Goal: Task Accomplishment & Management: Use online tool/utility

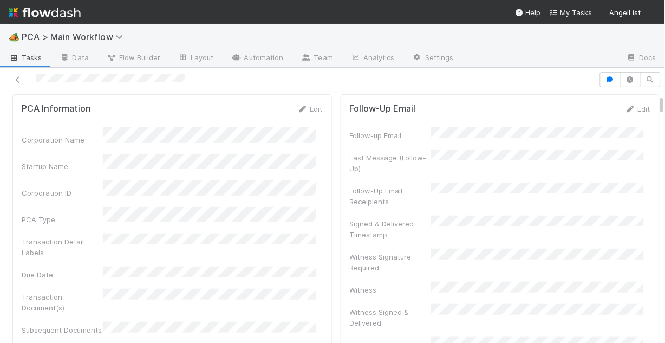
scroll to position [43, 0]
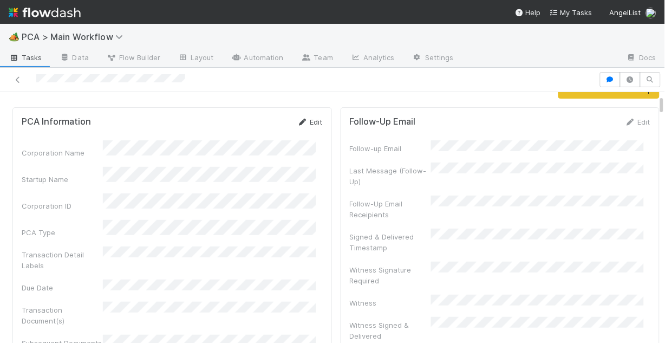
click at [306, 122] on link "Edit" at bounding box center [310, 122] width 25 height 9
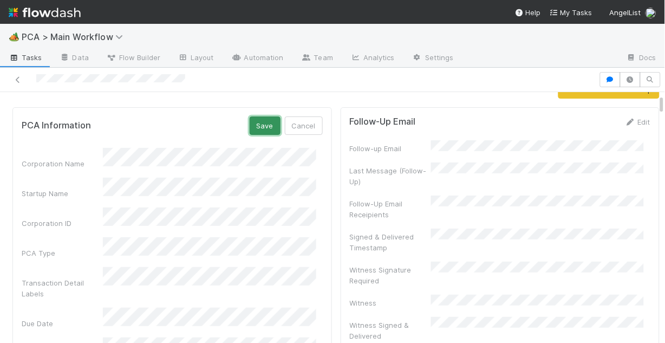
click at [254, 128] on button "Save" at bounding box center [265, 126] width 31 height 18
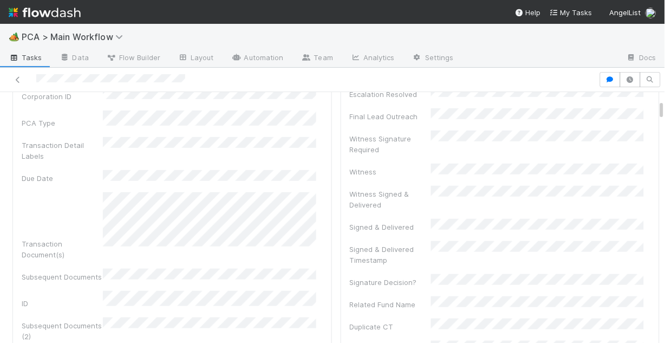
scroll to position [0, 0]
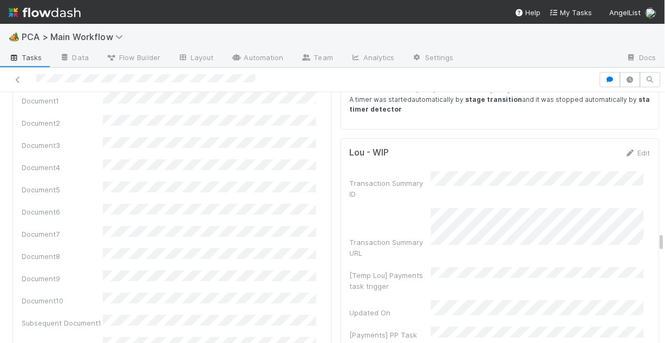
scroll to position [2428, 0]
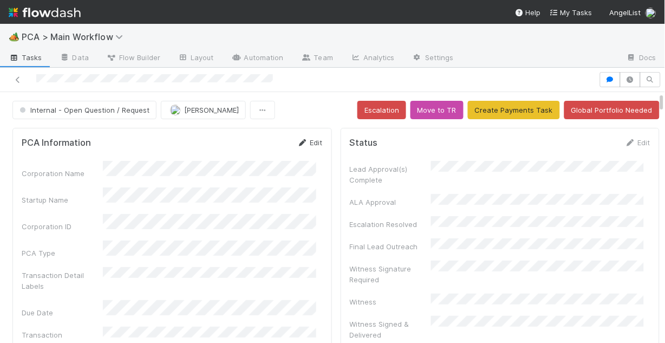
click at [311, 142] on link "Edit" at bounding box center [310, 142] width 25 height 9
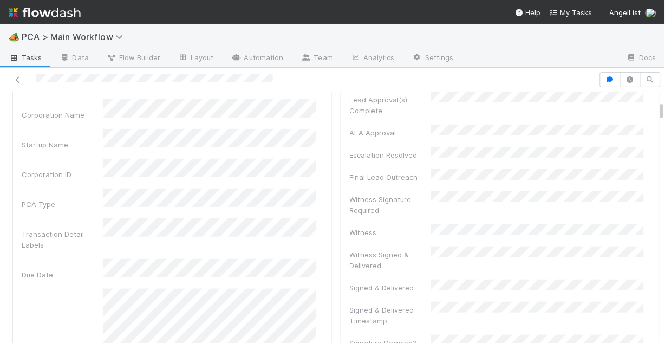
scroll to position [43, 0]
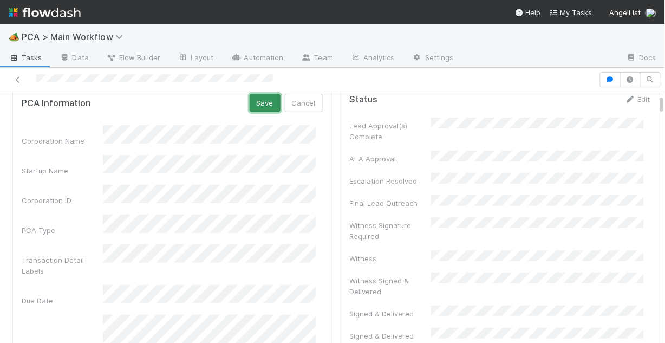
click at [250, 108] on button "Save" at bounding box center [265, 103] width 31 height 18
